Goal: Task Accomplishment & Management: Manage account settings

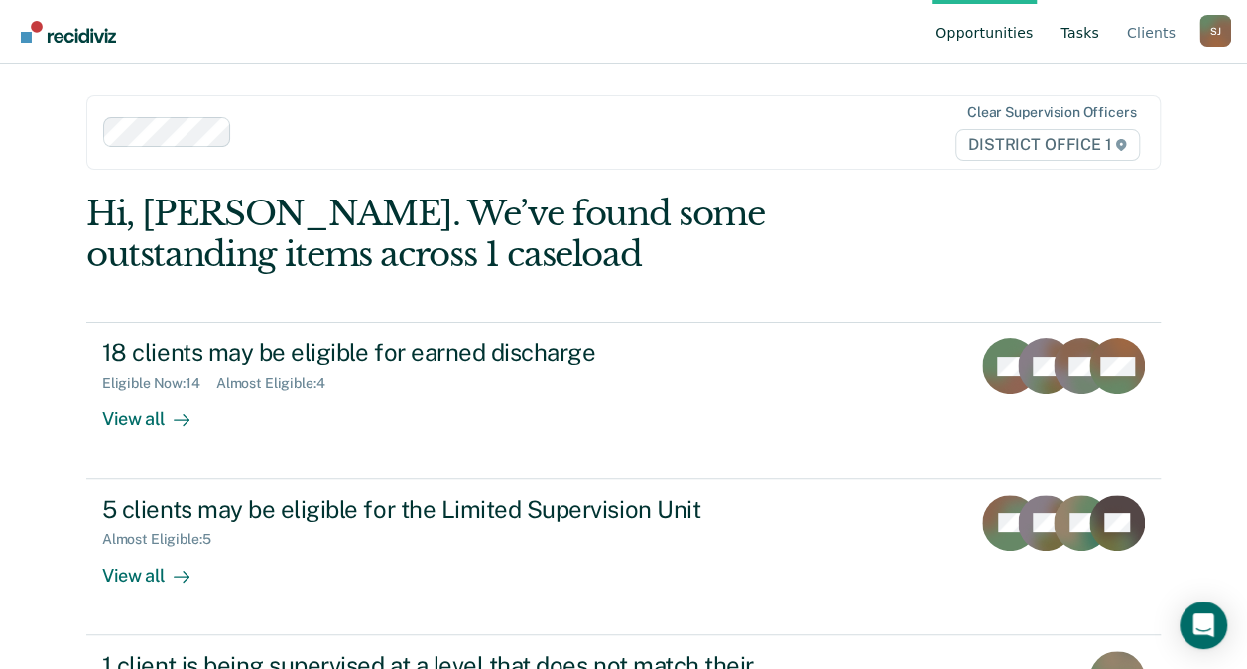
click at [1073, 34] on link "Tasks" at bounding box center [1079, 31] width 47 height 63
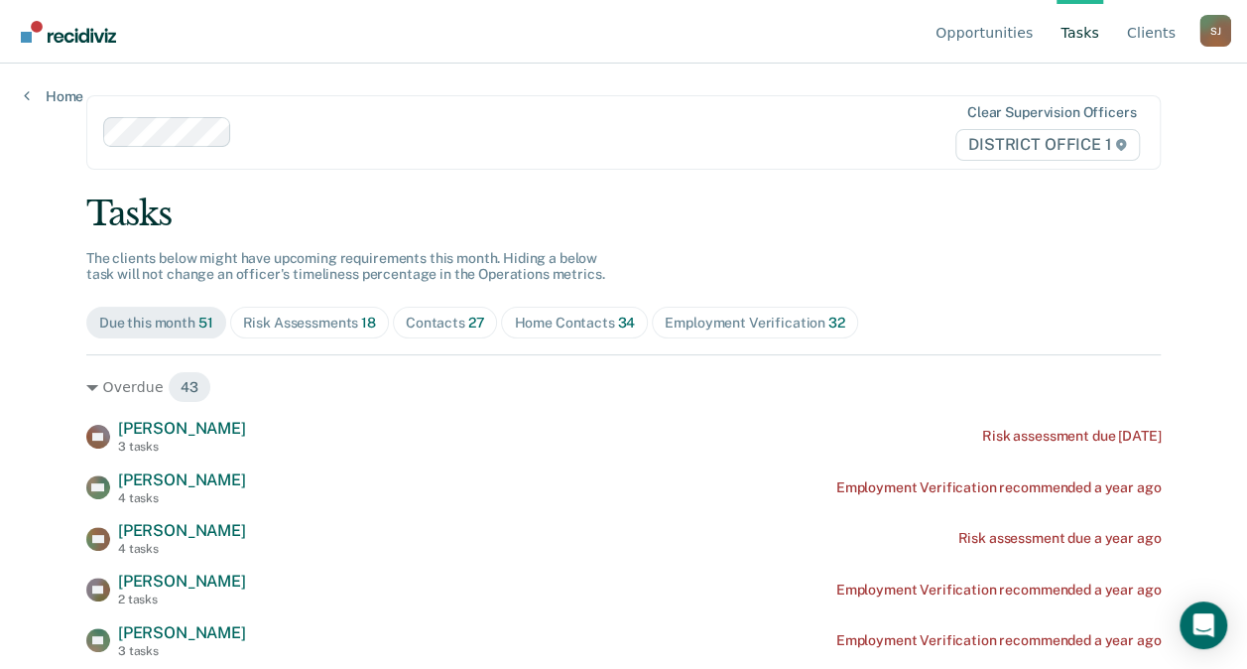
click at [325, 327] on div "Risk Assessments 18" at bounding box center [309, 322] width 133 height 17
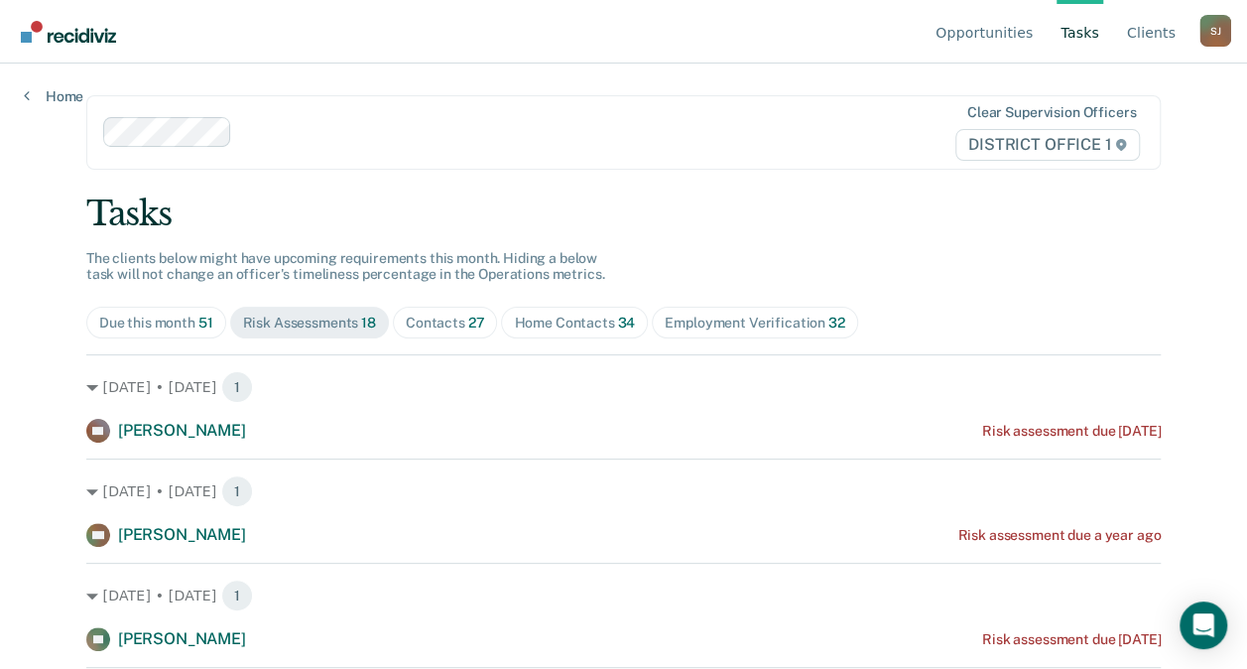
click at [393, 314] on span "Contacts 27" at bounding box center [445, 323] width 105 height 32
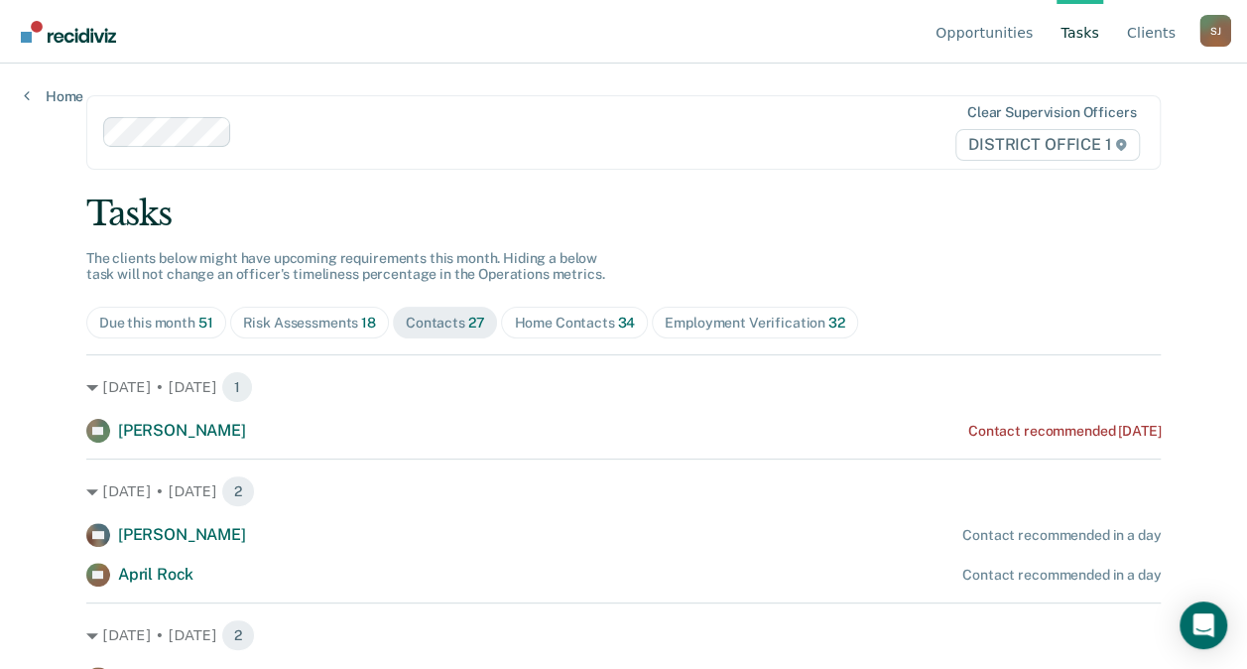
click at [105, 409] on div "[DATE] • [DATE] 1 AS [PERSON_NAME] Contact recommended [DATE]" at bounding box center [623, 398] width 1074 height 88
click at [307, 311] on span "Risk Assessments 18" at bounding box center [309, 323] width 159 height 32
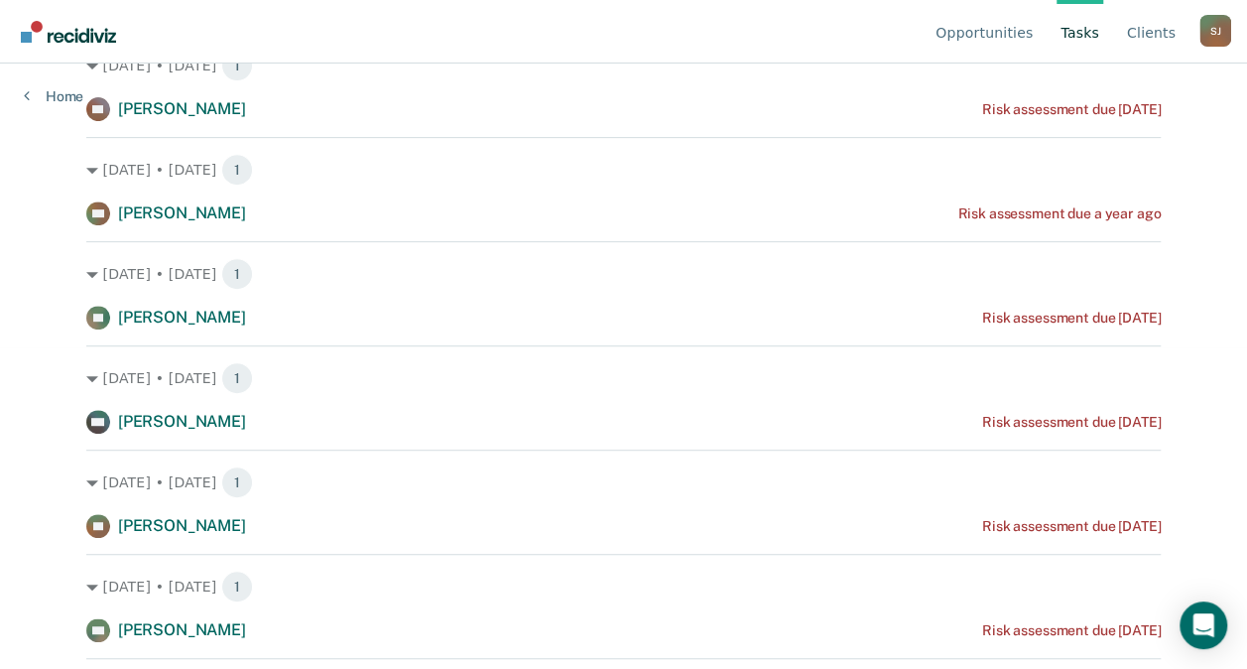
scroll to position [387, 0]
